Goal: Information Seeking & Learning: Learn about a topic

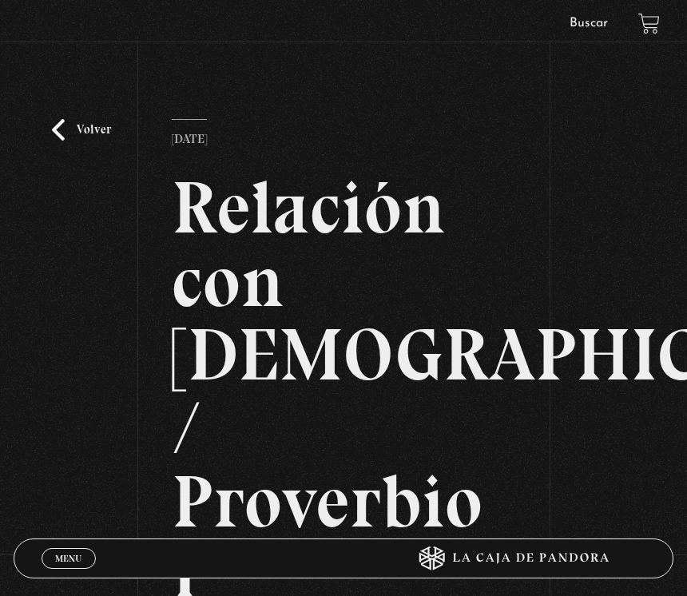
scroll to position [213, 0]
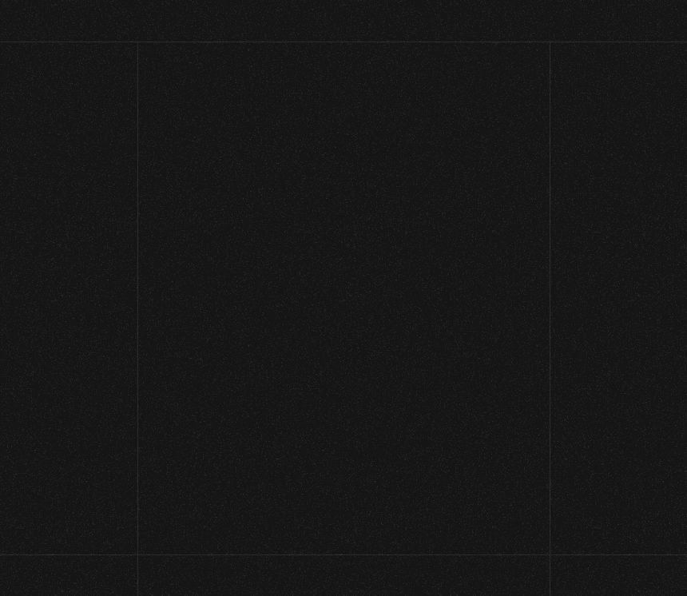
scroll to position [213, 0]
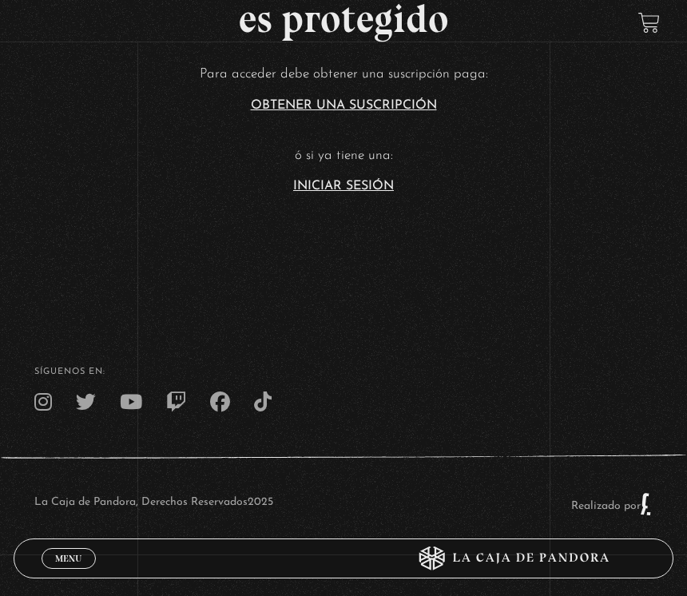
click at [369, 189] on link "Iniciar Sesión" at bounding box center [343, 186] width 101 height 13
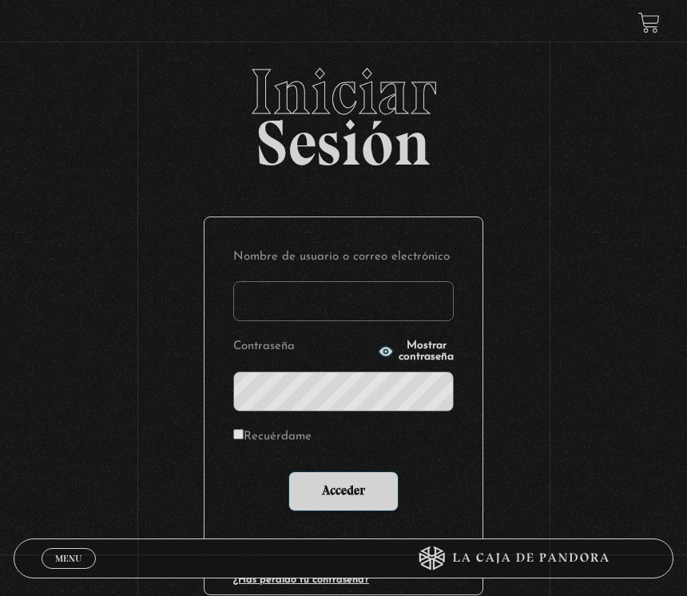
click at [387, 303] on input "Nombre de usuario o correo electrónico" at bounding box center [343, 301] width 220 height 40
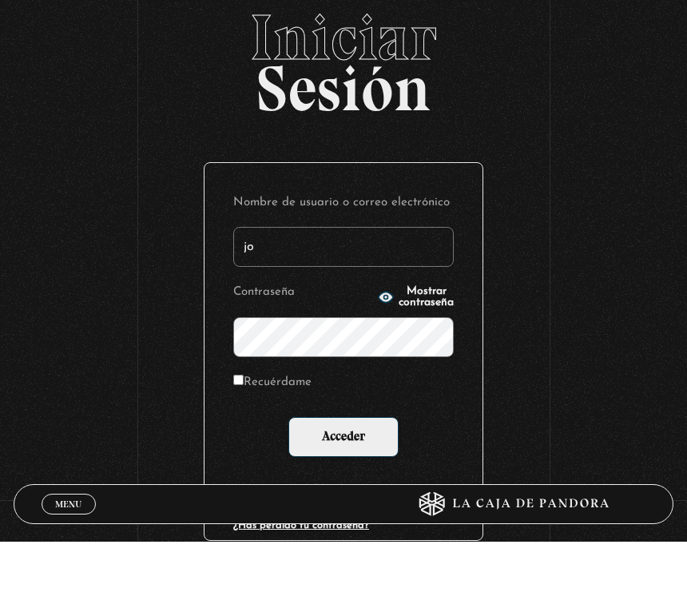
type input "j"
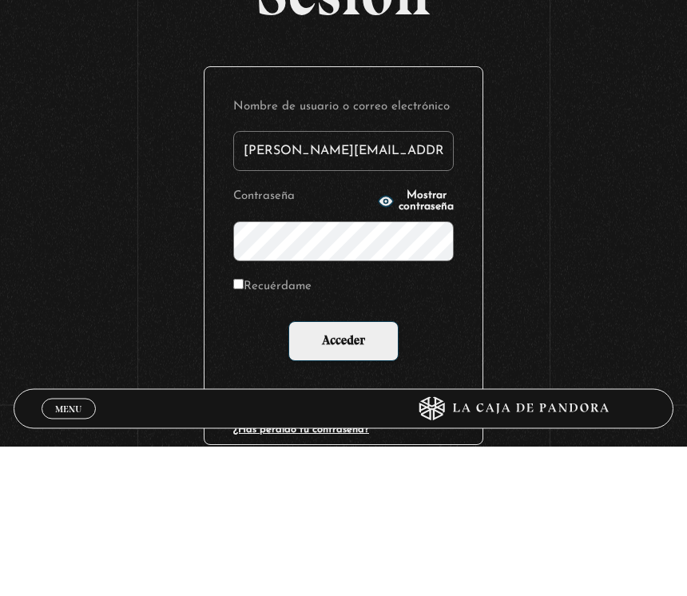
type input "katherine.mobre@gmail.com"
click at [403, 340] on span "Mostrar contraseña" at bounding box center [425, 351] width 55 height 22
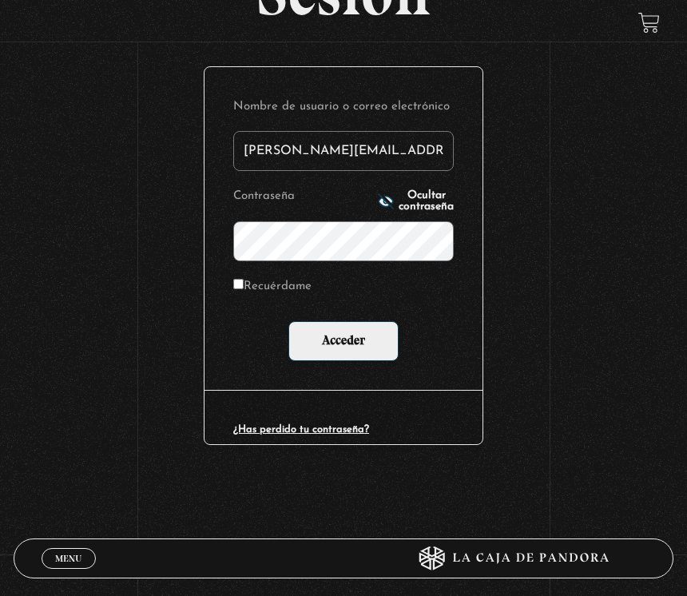
scroll to position [149, 0]
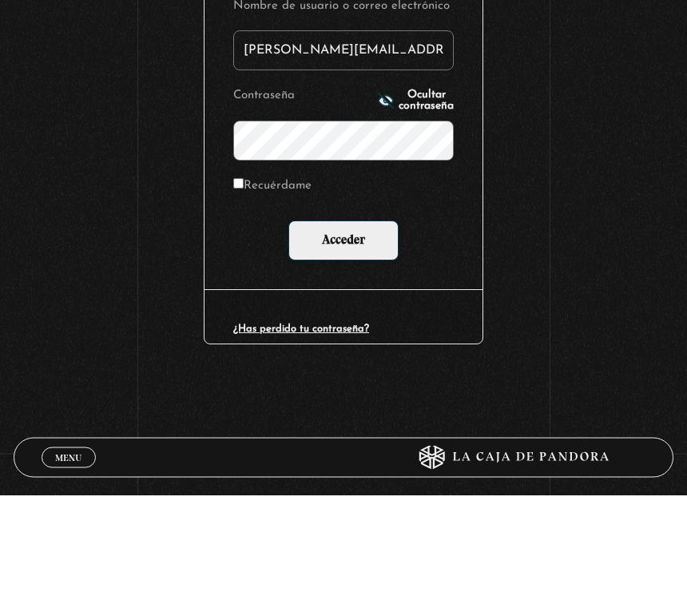
click at [366, 322] on input "Acceder" at bounding box center [343, 342] width 110 height 40
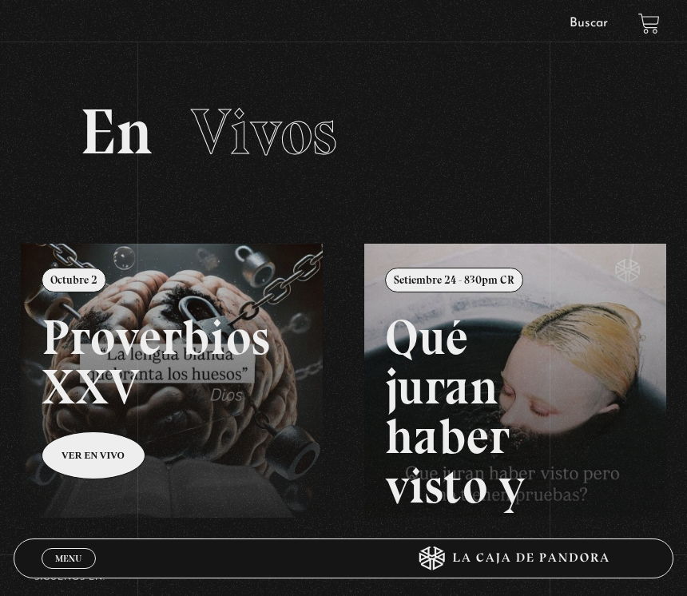
click at [67, 556] on span "Menu" at bounding box center [68, 558] width 26 height 10
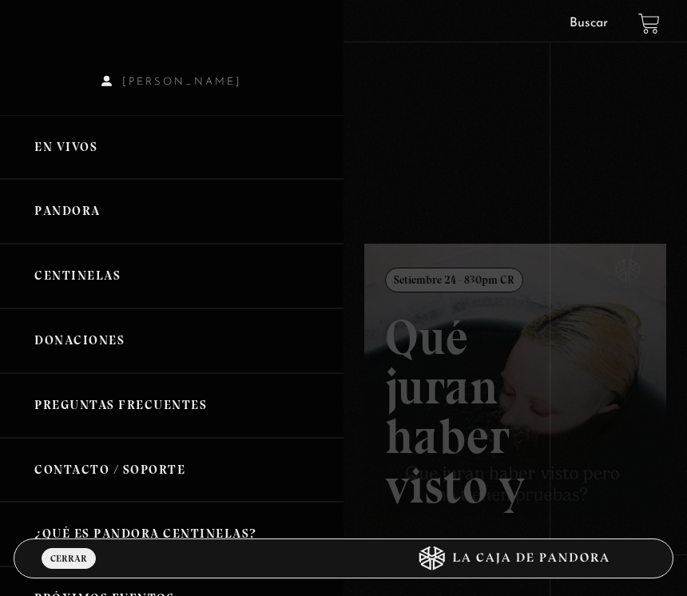
click at [151, 297] on link "Centinelas" at bounding box center [171, 276] width 343 height 65
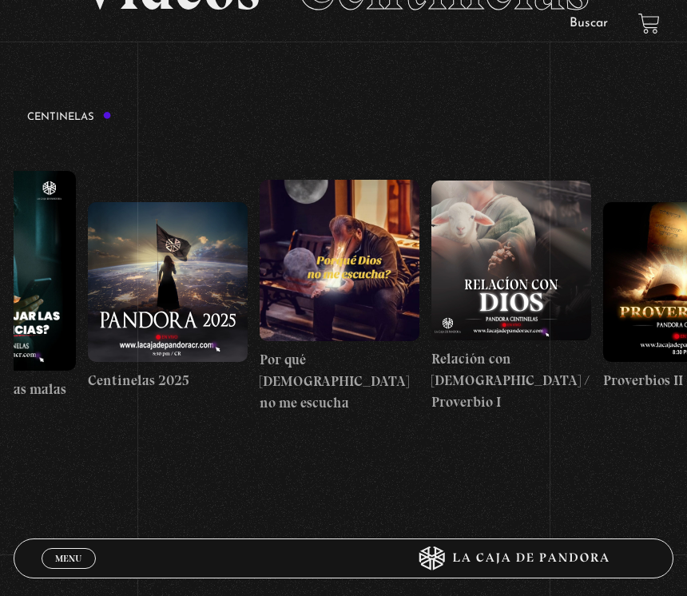
scroll to position [0, 114]
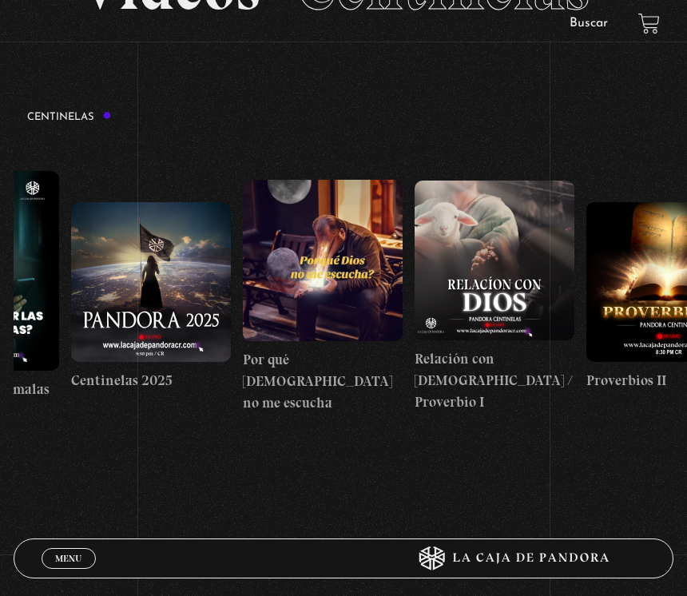
click at [489, 292] on figure at bounding box center [494, 260] width 160 height 160
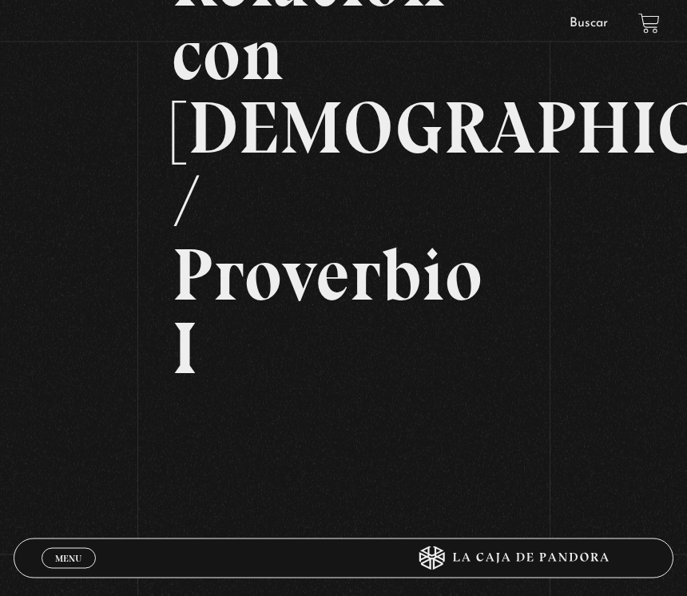
scroll to position [227, 0]
